Goal: Find specific page/section: Find specific page/section

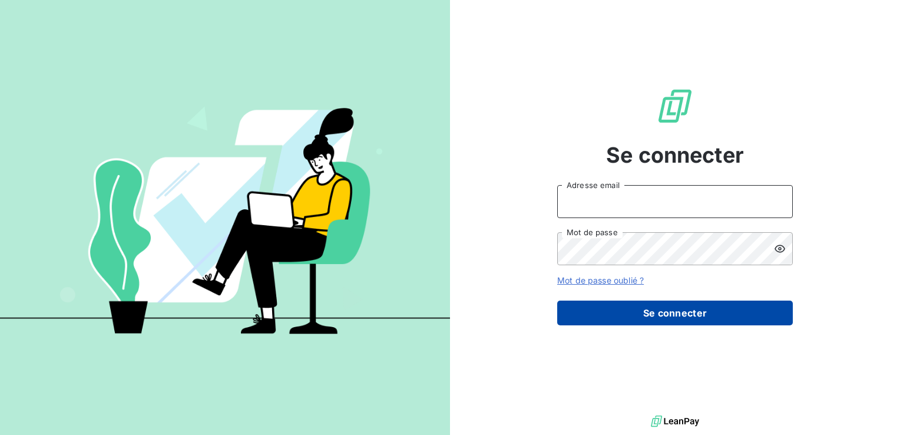
type input "edern@sassyfrance.com"
click at [648, 318] on button "Se connecter" at bounding box center [675, 313] width 236 height 25
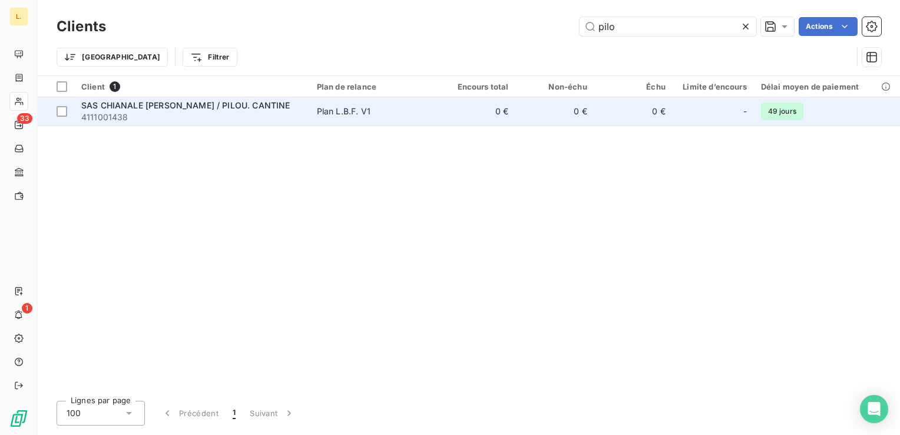
type input "pilo"
click at [433, 123] on td "Plan L.B.F. V1" at bounding box center [374, 111] width 128 height 28
